Goal: Find specific page/section: Find specific page/section

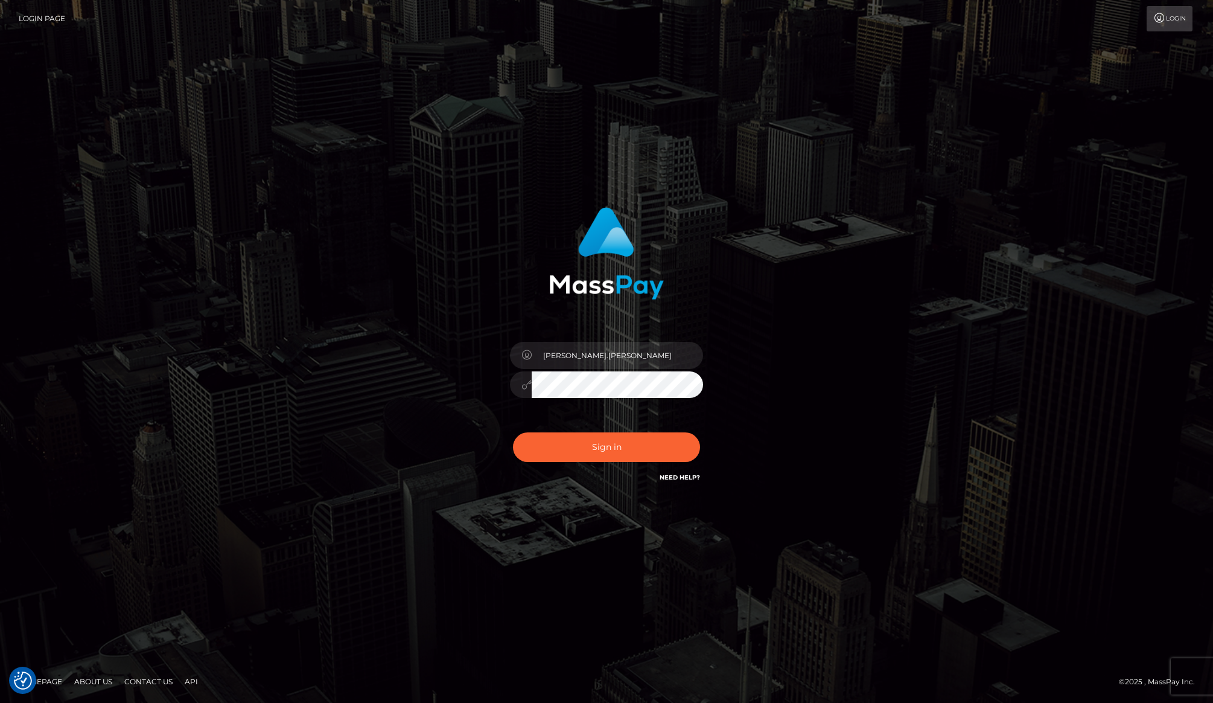
click at [820, 121] on div "[PERSON_NAME].[PERSON_NAME]" at bounding box center [606, 351] width 1213 height 488
click at [611, 444] on button "Sign in" at bounding box center [606, 447] width 187 height 30
type input "karl.cope"
click at [628, 447] on button "Sign in" at bounding box center [606, 447] width 187 height 30
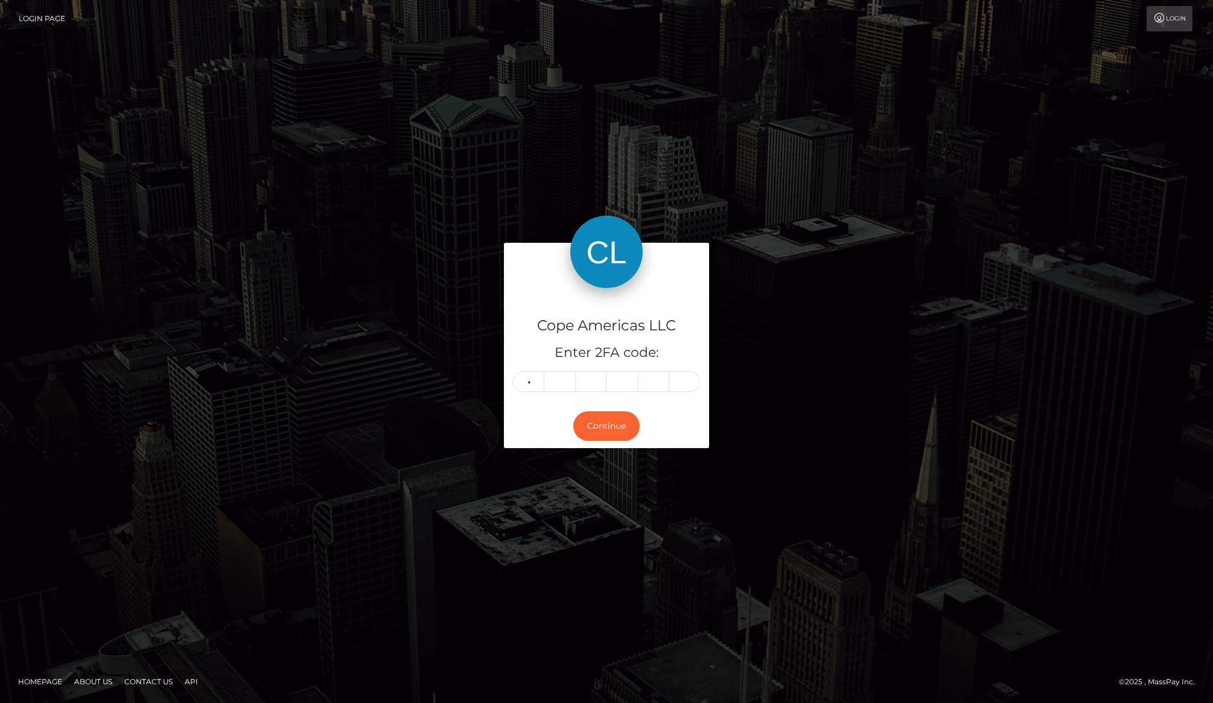
type input "4"
type input "9"
type input "2"
type input "8"
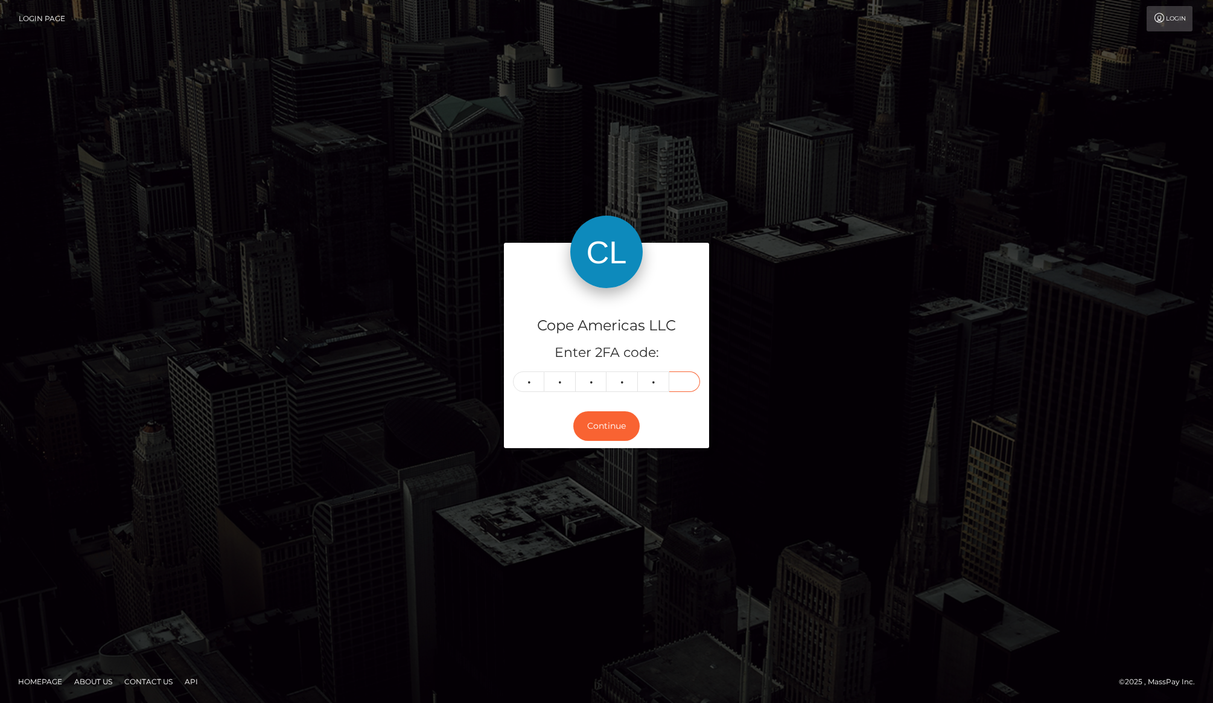
type input "3"
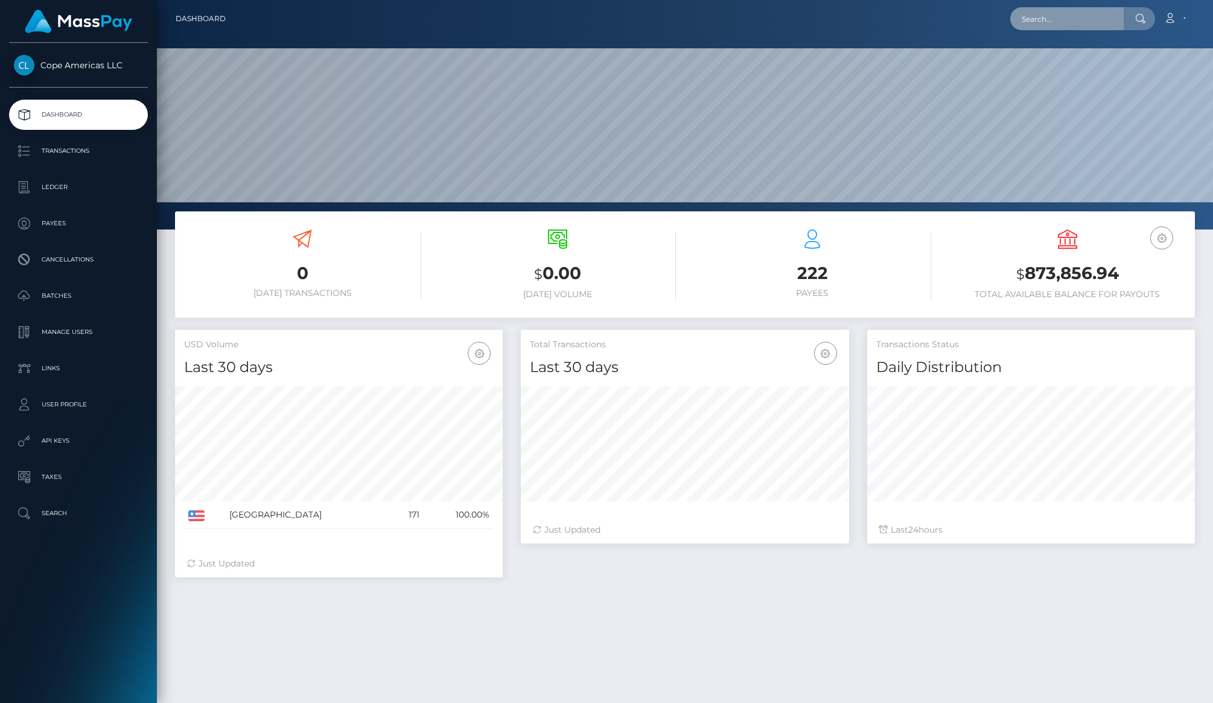
scroll to position [214, 328]
click at [1076, 25] on input "text" at bounding box center [1066, 18] width 113 height 23
paste input "138287"
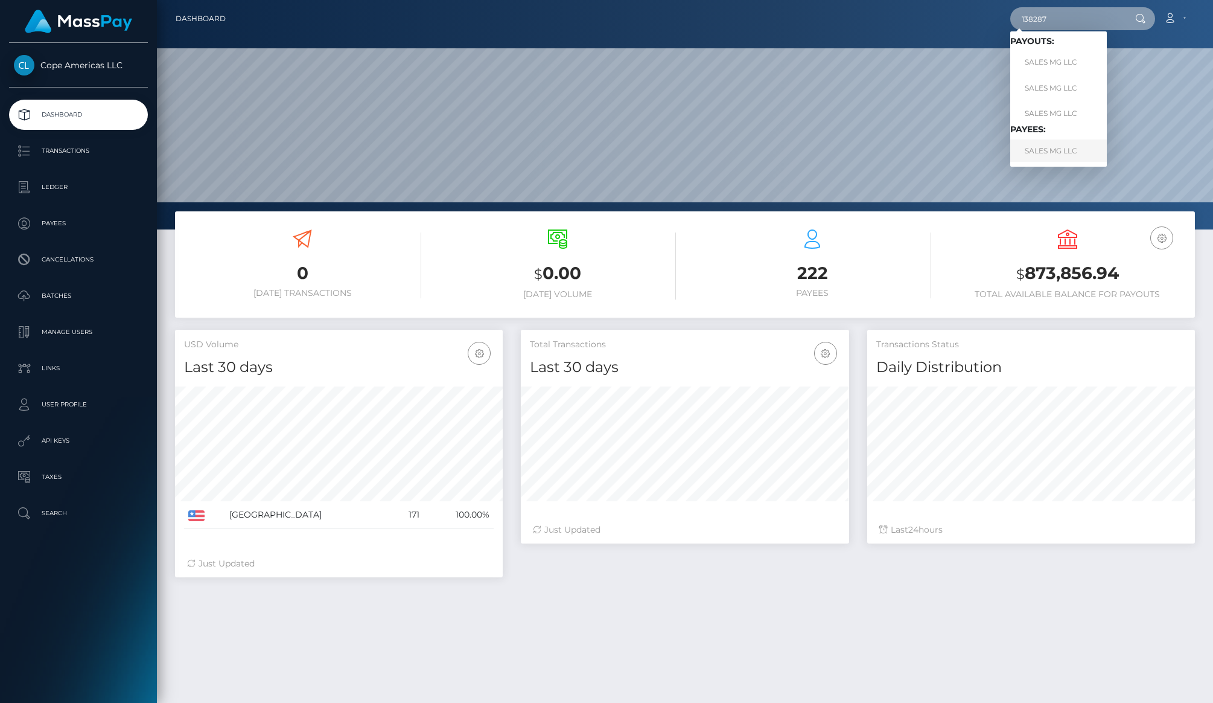
type input "138287"
click at [1052, 155] on link "SALES MG LLC" at bounding box center [1058, 150] width 97 height 22
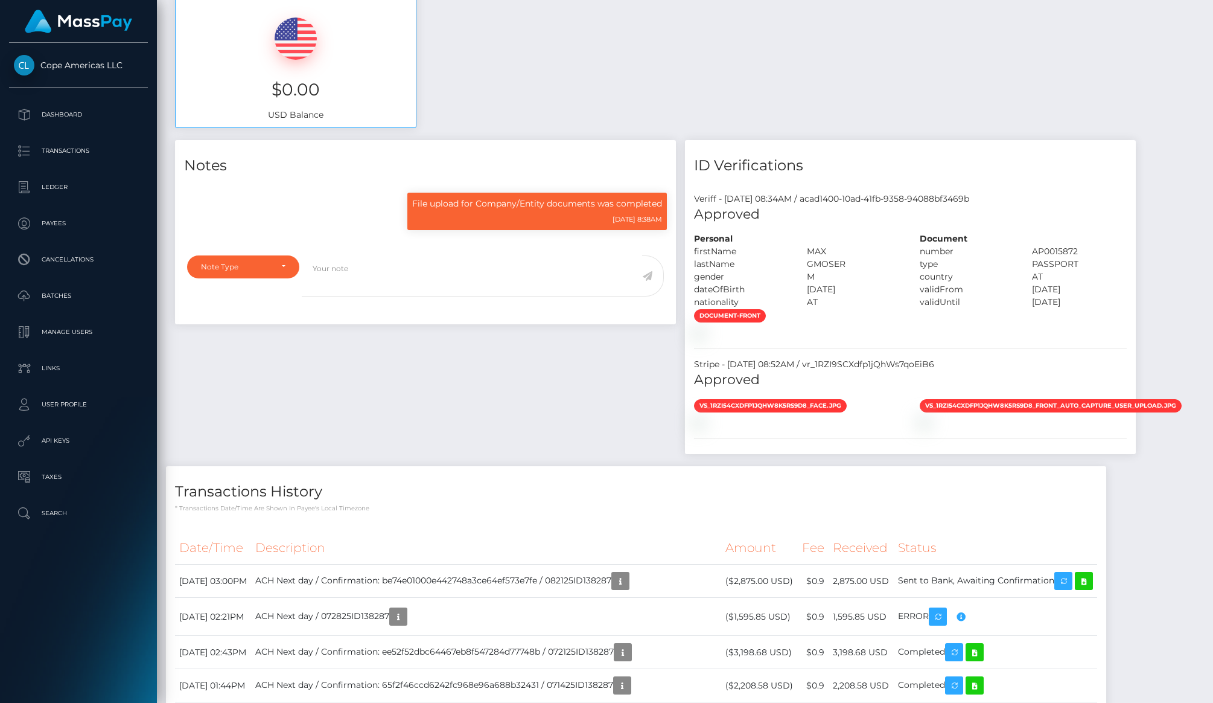
scroll to position [841, 0]
